Goal: Find specific page/section: Find specific page/section

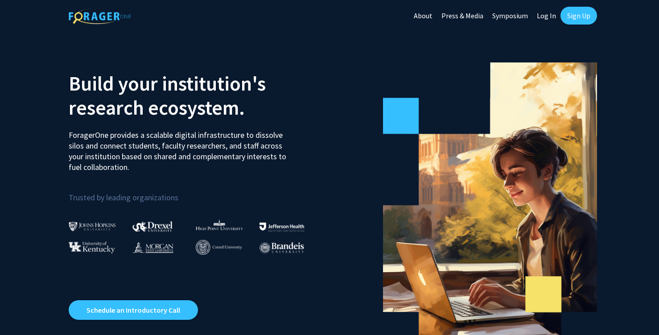
click at [549, 16] on link "Log In" at bounding box center [546, 15] width 28 height 31
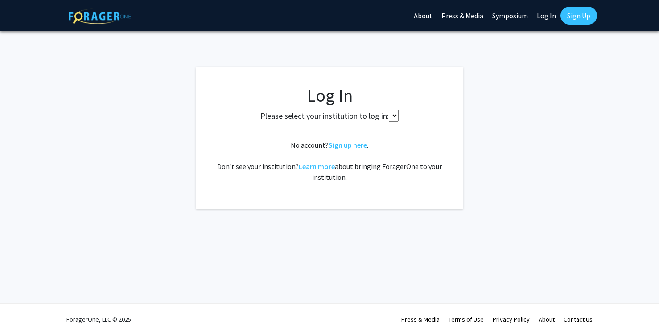
select select
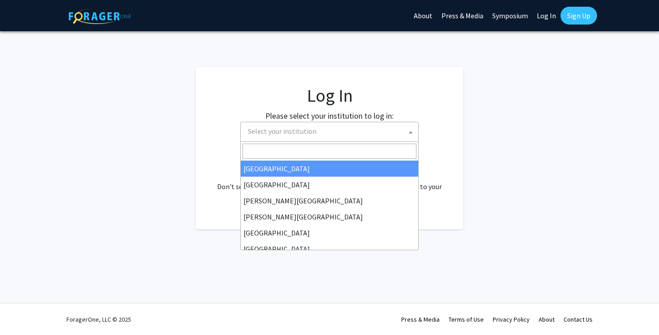
click at [348, 131] on span "Select your institution" at bounding box center [331, 131] width 174 height 18
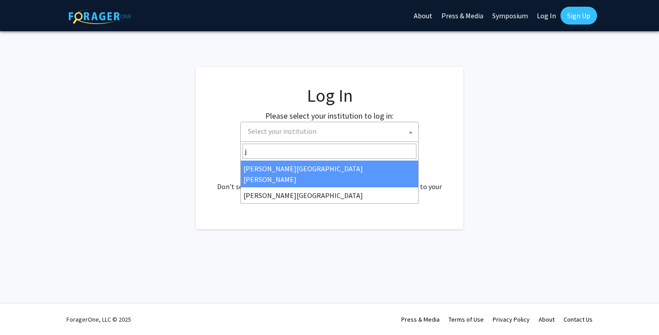
type input "j"
select select "1"
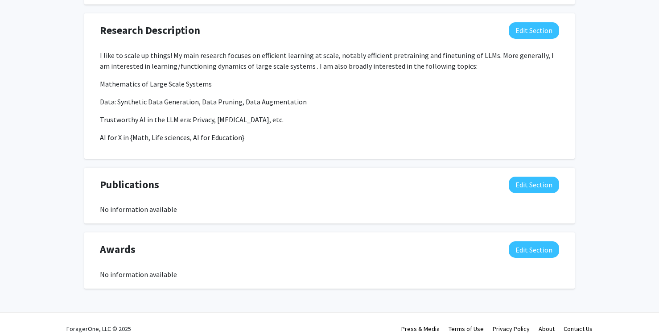
scroll to position [585, 0]
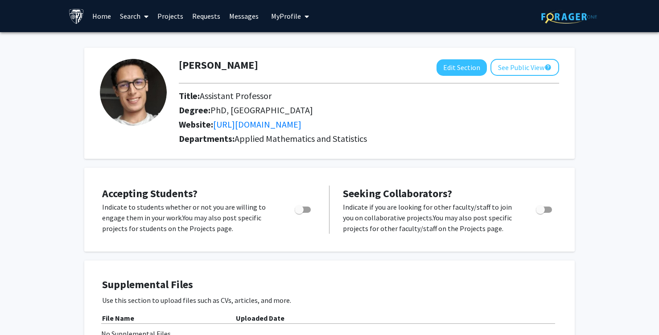
scroll to position [0, 0]
click at [514, 71] on button "See Public View help" at bounding box center [524, 67] width 69 height 17
